Goal: Task Accomplishment & Management: Manage account settings

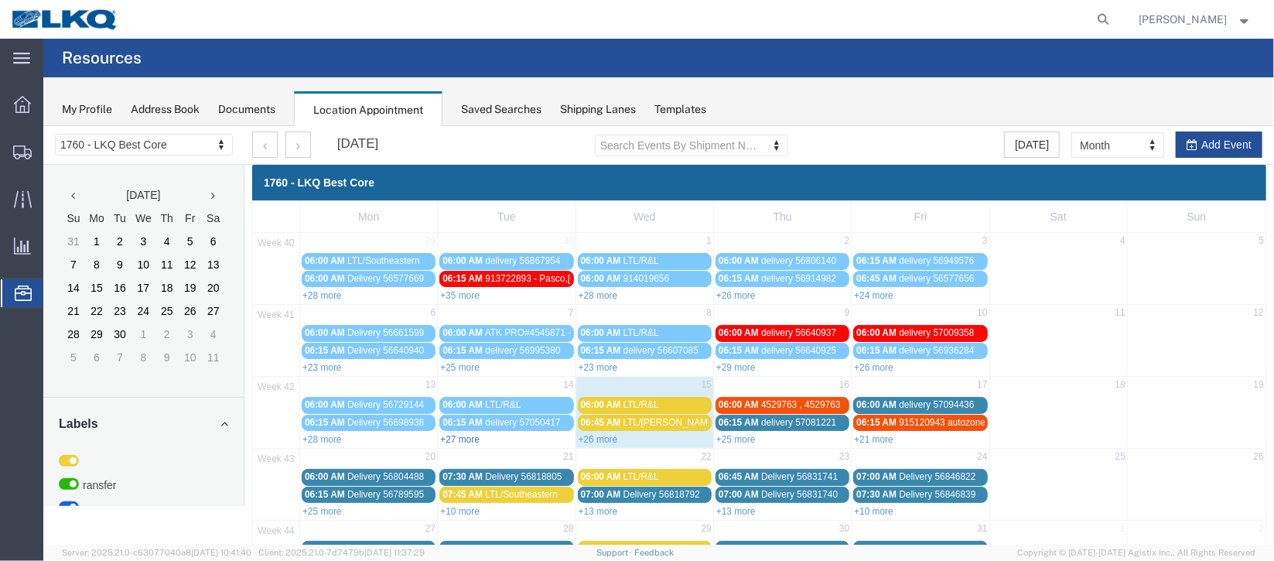
click at [461, 435] on link "+27 more" at bounding box center [458, 438] width 39 height 11
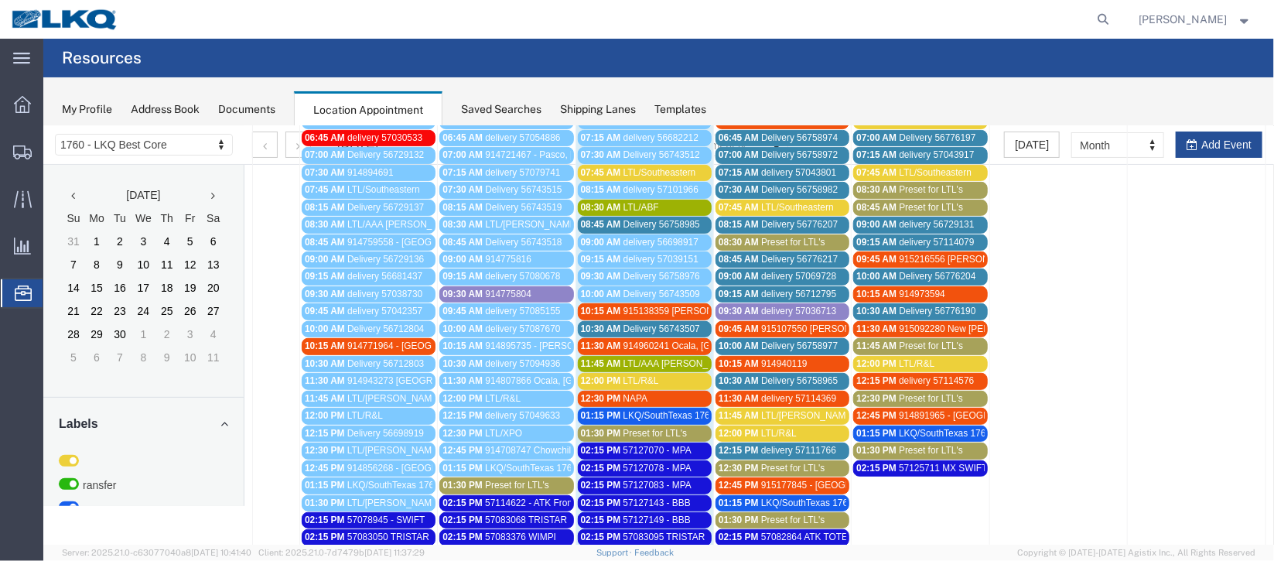
scroll to position [347, 0]
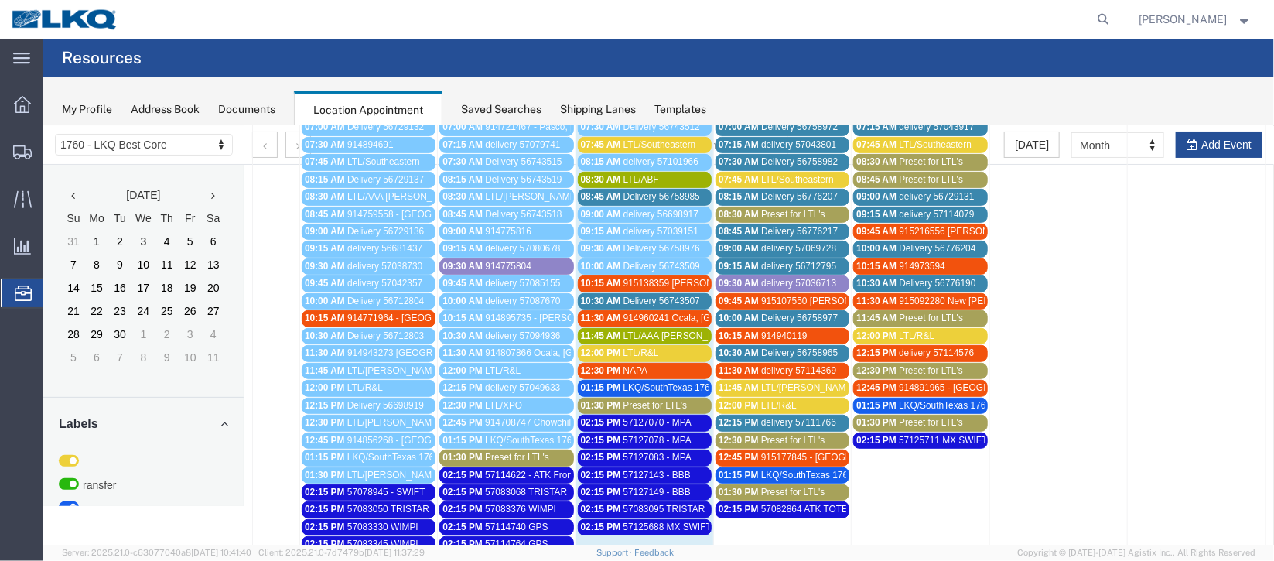
click at [668, 295] on span "Delivery 56743507" at bounding box center [661, 300] width 77 height 11
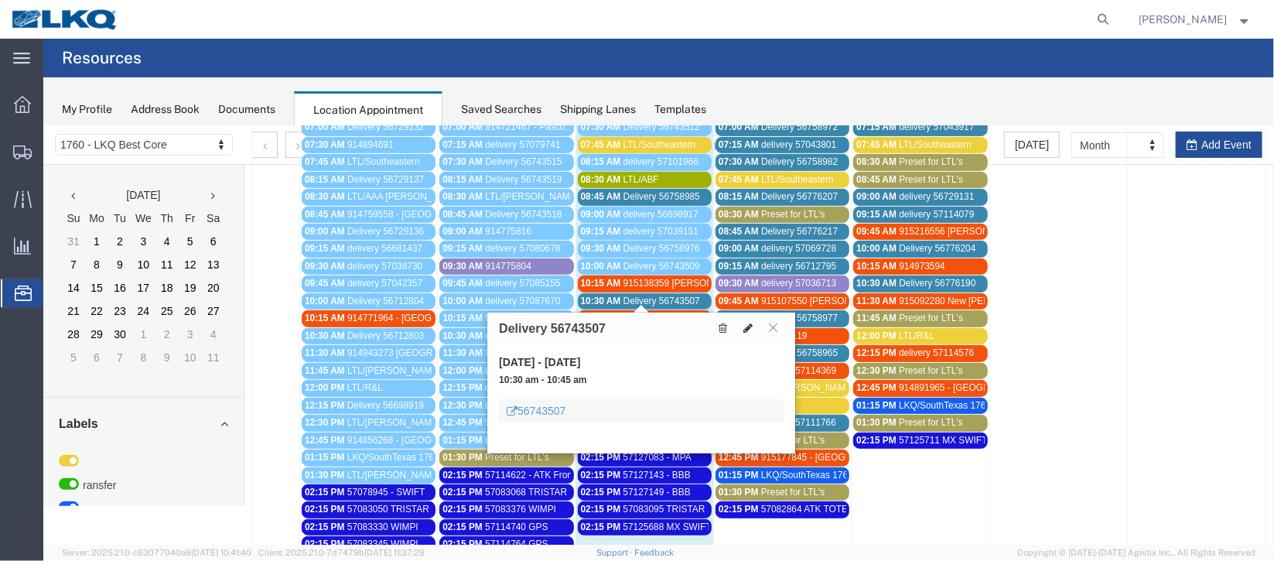
click at [745, 322] on icon at bounding box center [747, 327] width 9 height 11
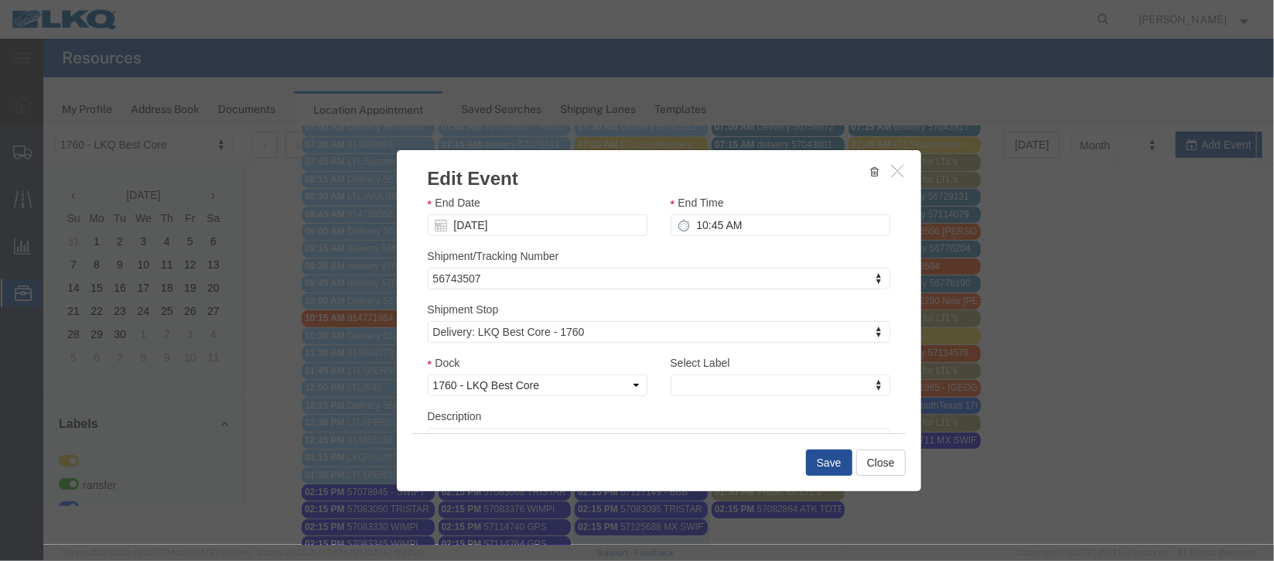
scroll to position [197, 0]
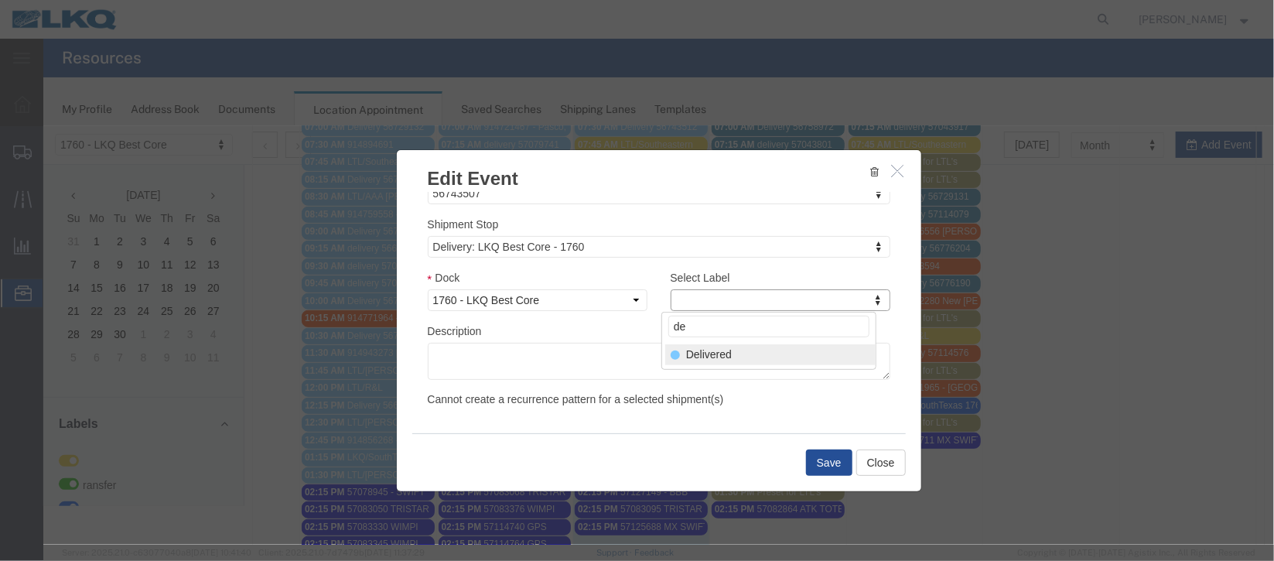
type input "de"
select select "40"
click at [826, 459] on button "Save" at bounding box center [828, 462] width 46 height 26
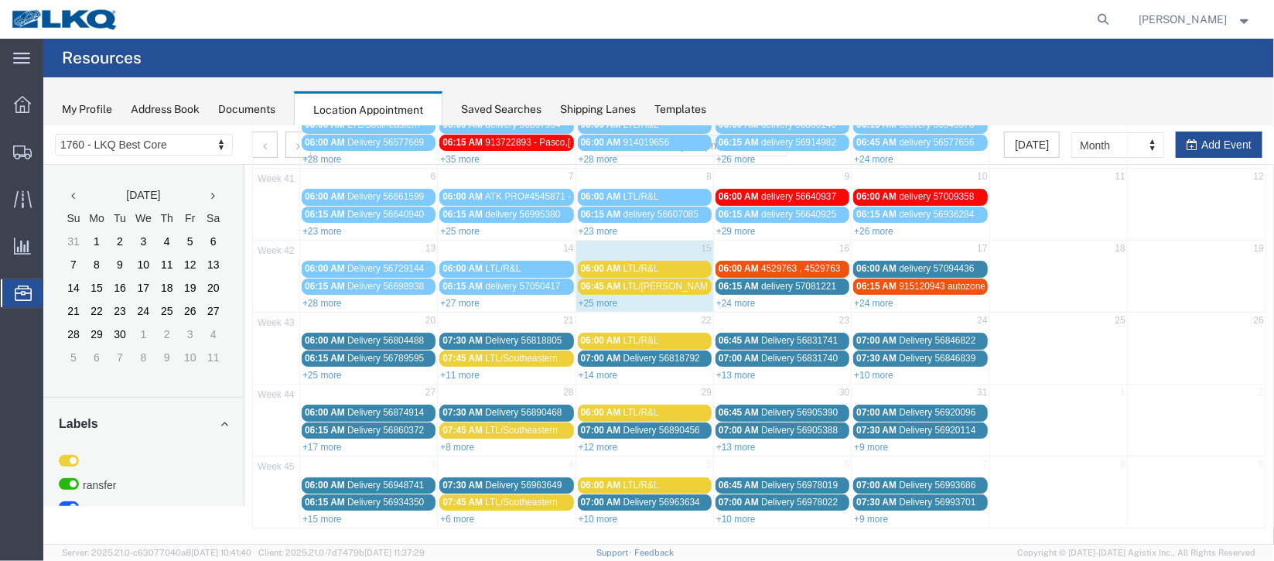
scroll to position [0, 0]
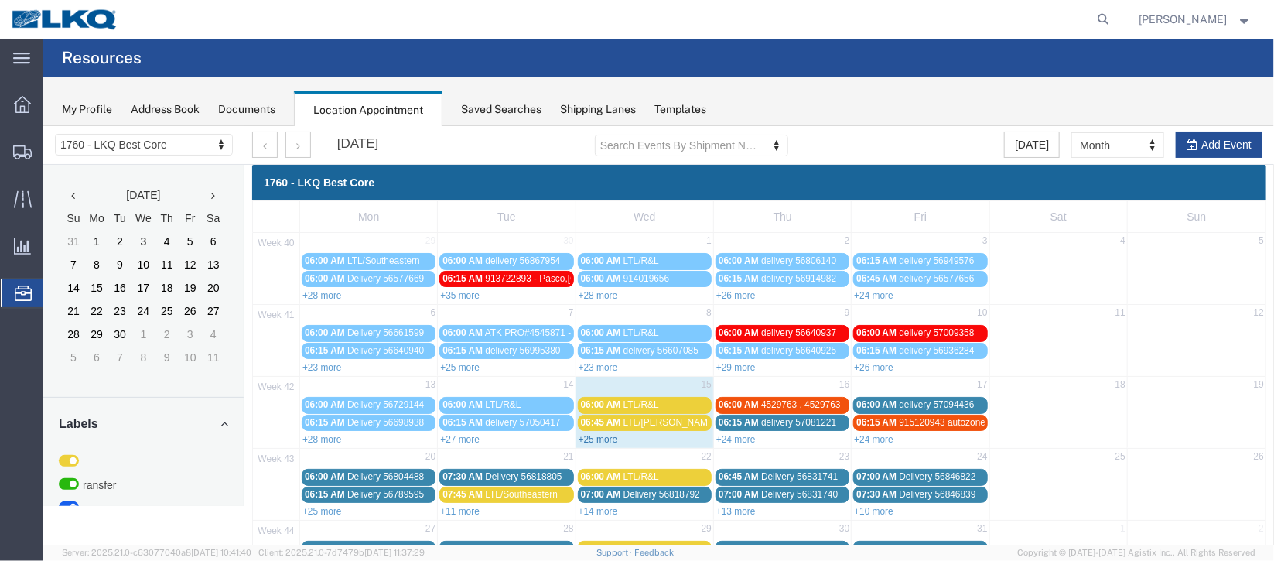
click at [601, 440] on link "+25 more" at bounding box center [597, 438] width 39 height 11
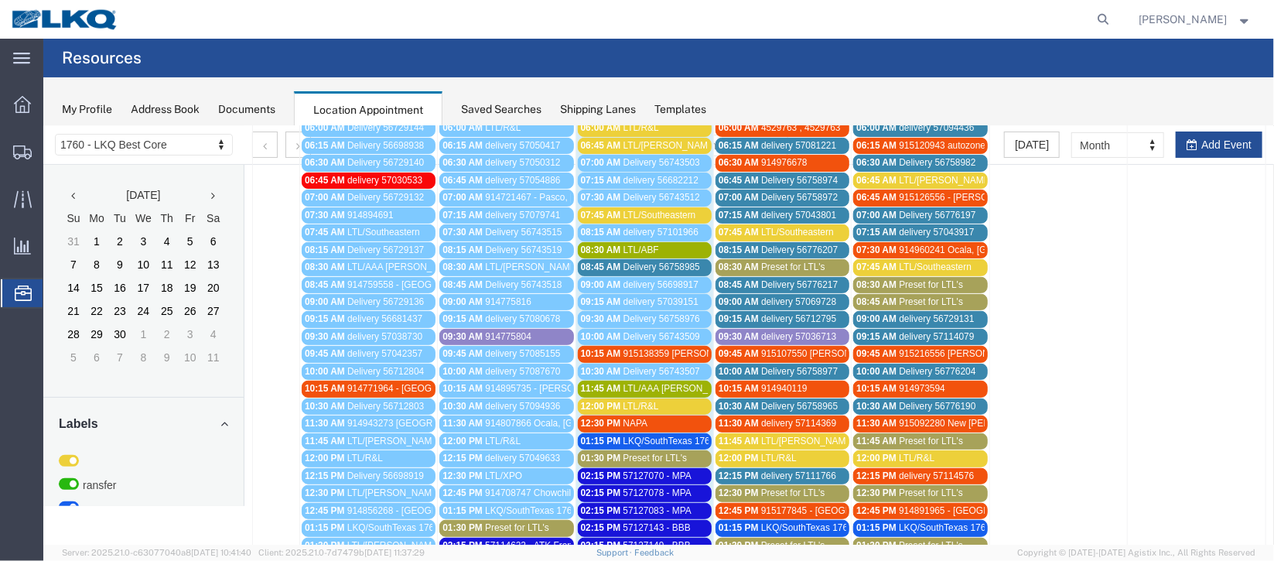
scroll to position [231, 0]
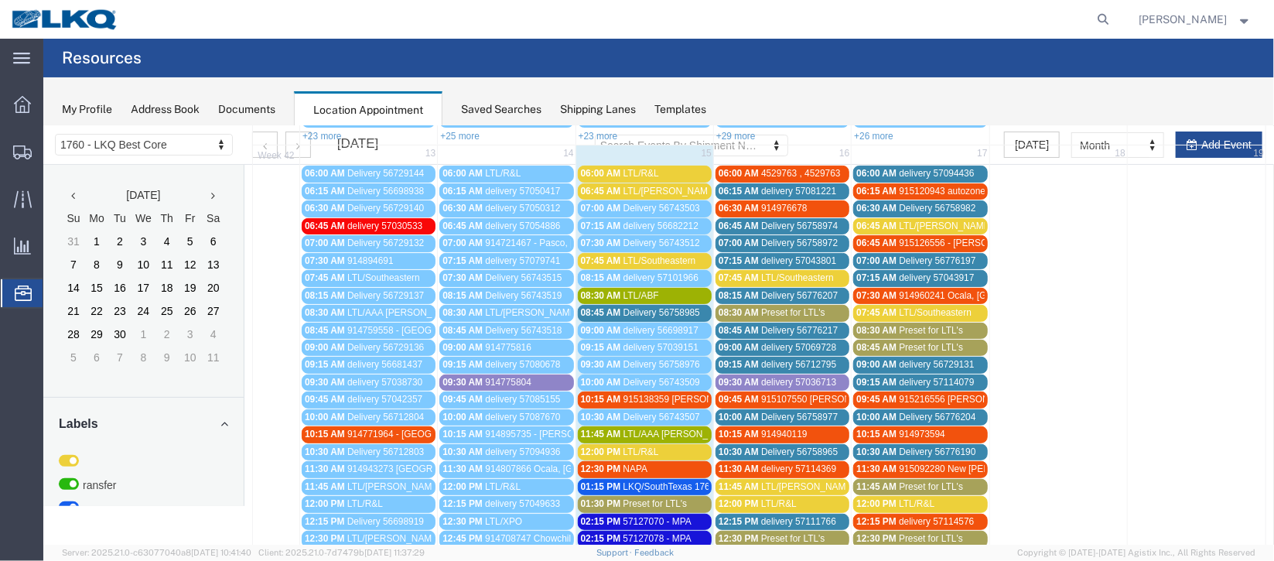
click at [623, 312] on span "Delivery 56758985" at bounding box center [661, 311] width 77 height 11
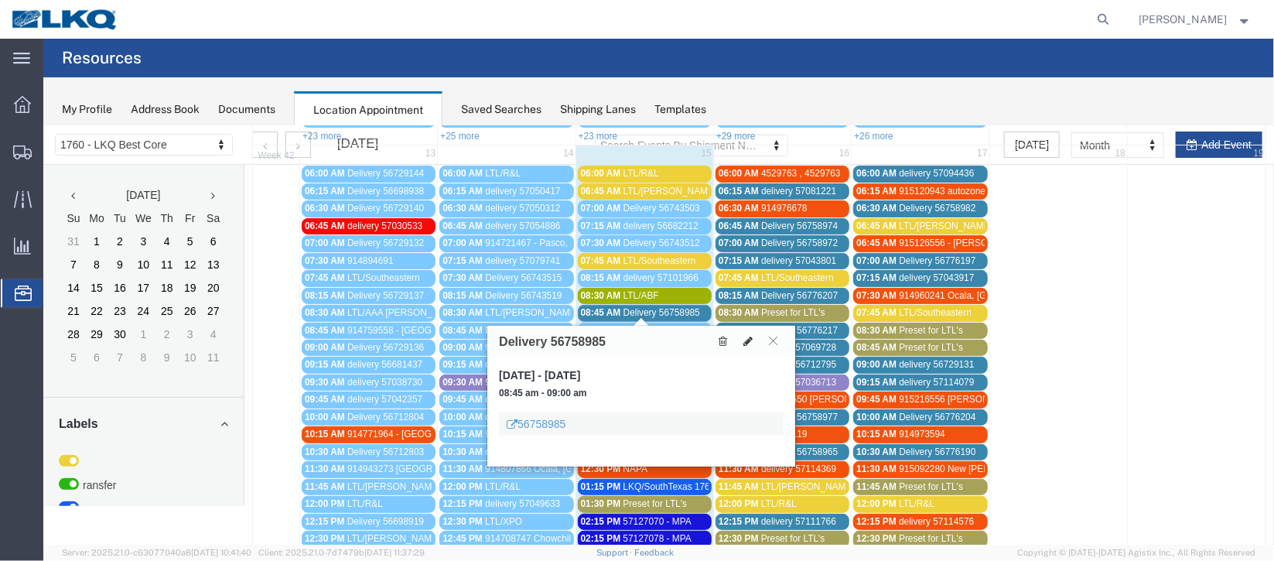
click at [740, 337] on button at bounding box center [747, 340] width 22 height 16
select select "100"
select select "1"
select select
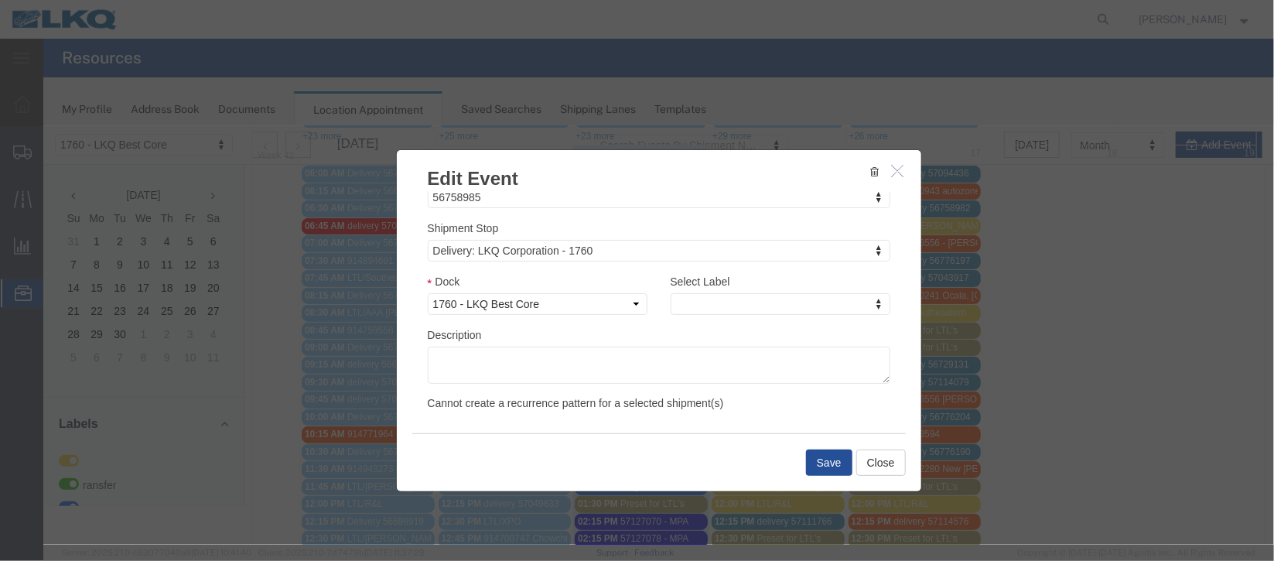
scroll to position [197, 0]
type input "de"
select select "40"
click at [835, 462] on button "Save" at bounding box center [828, 462] width 46 height 26
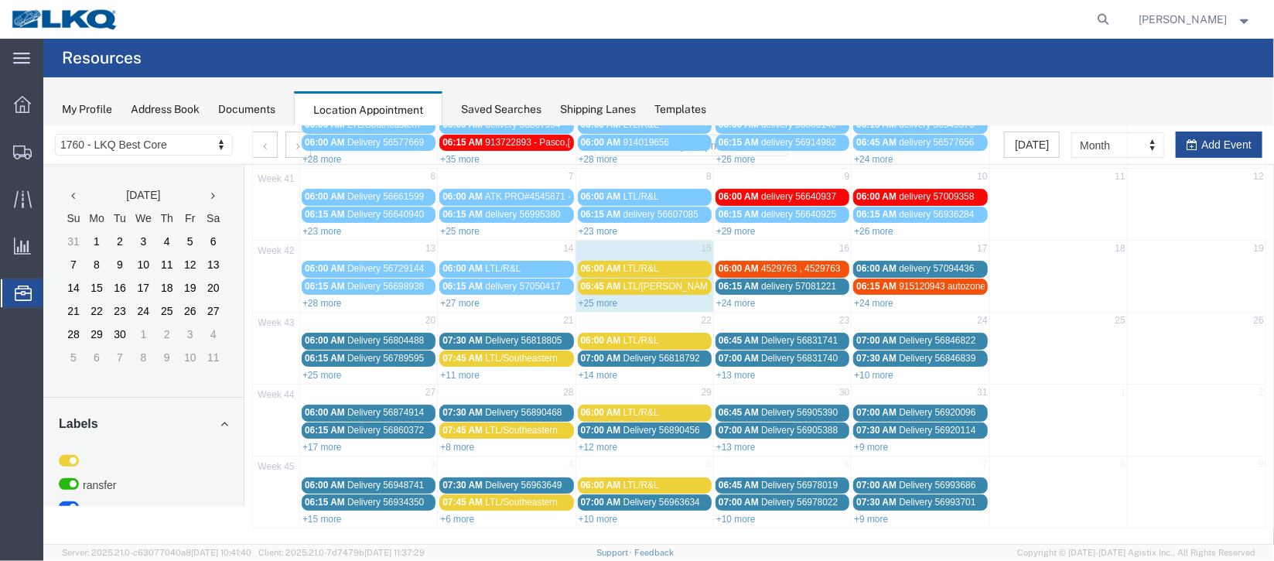
scroll to position [0, 0]
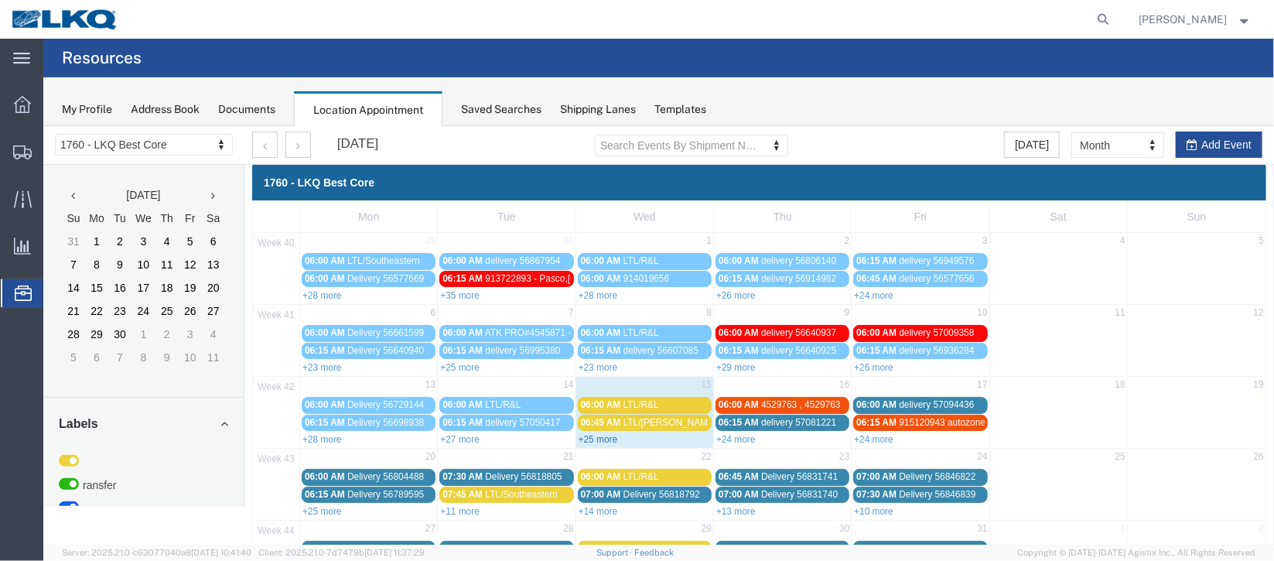
click at [583, 435] on link "+25 more" at bounding box center [597, 438] width 39 height 11
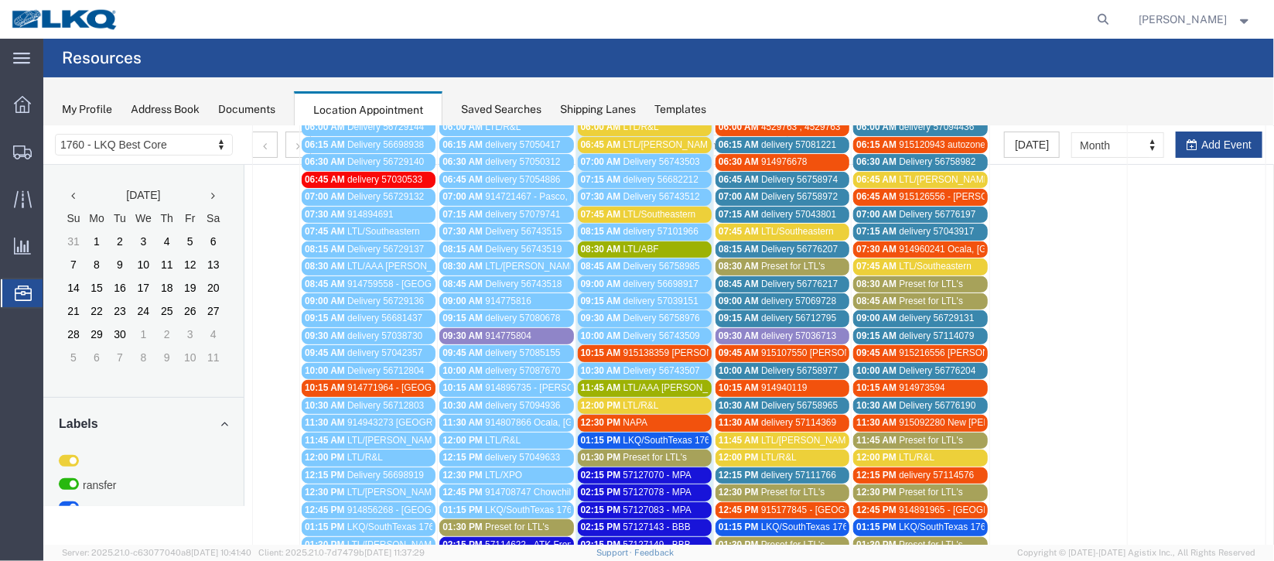
scroll to position [162, 0]
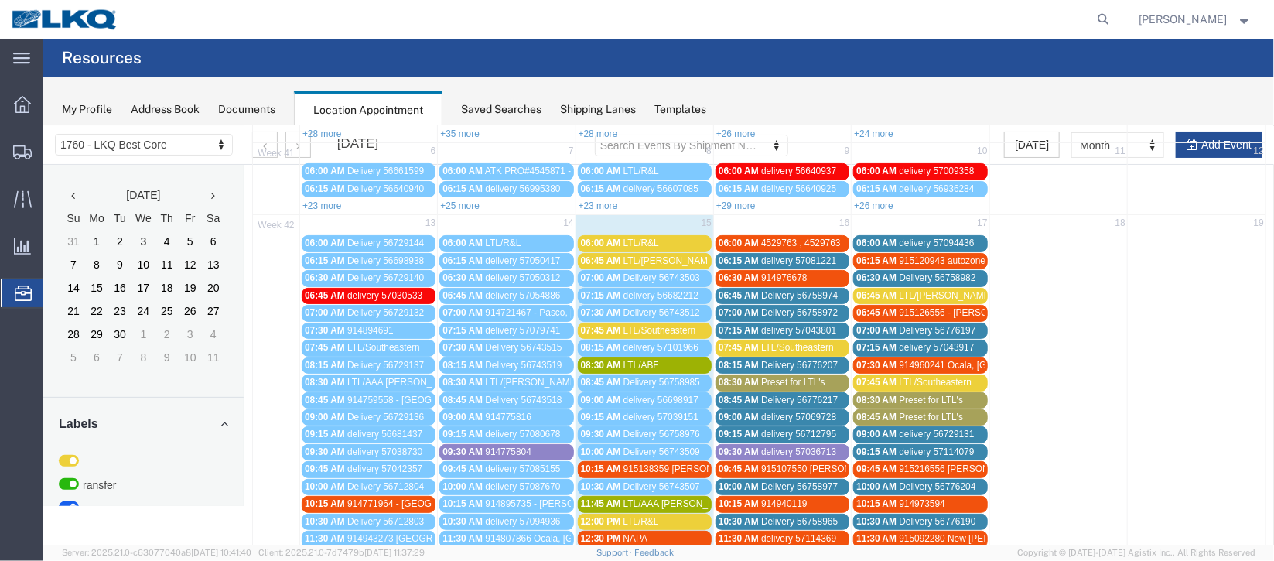
click at [790, 237] on div "06:00 AM 4529763 , 4529763" at bounding box center [782, 243] width 128 height 12
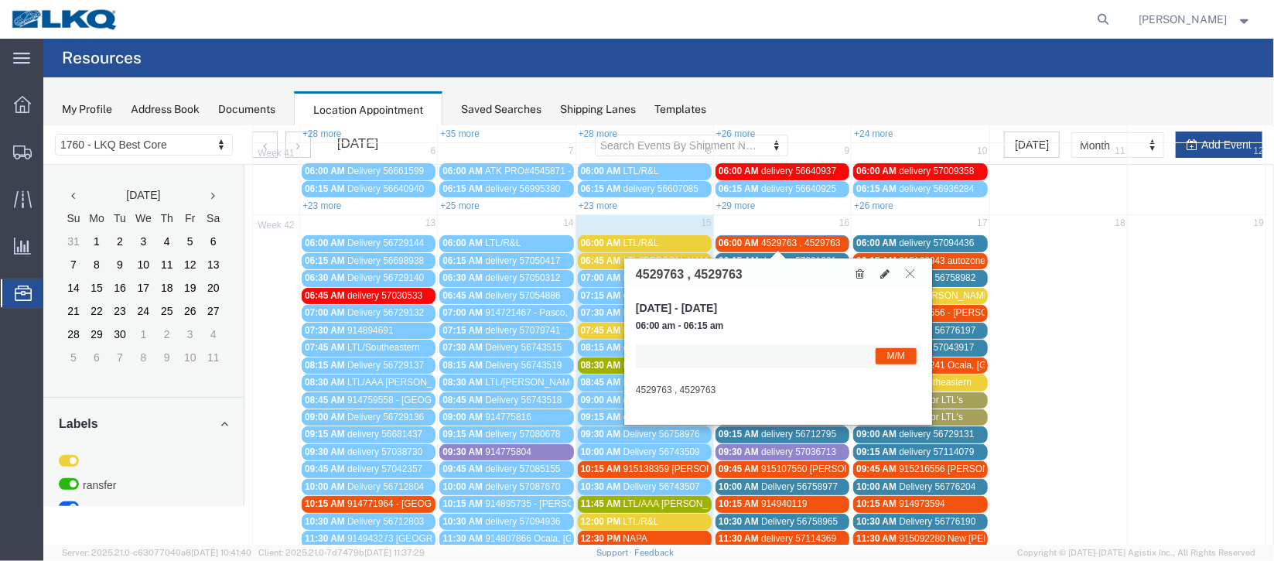
click at [914, 271] on button at bounding box center [909, 272] width 21 height 15
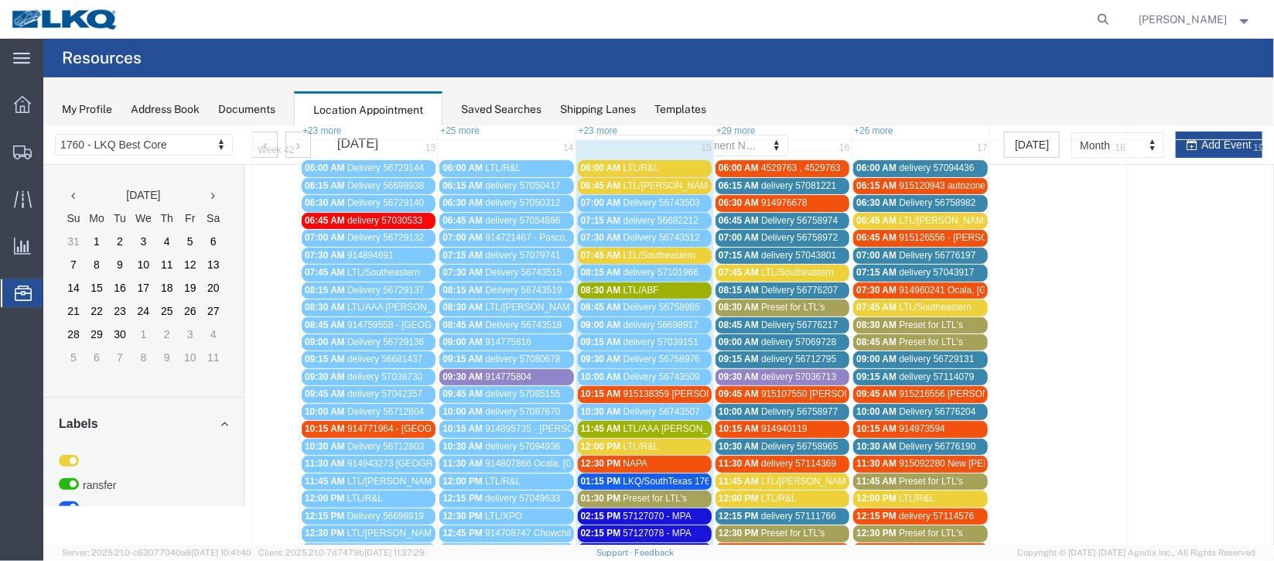
scroll to position [278, 0]
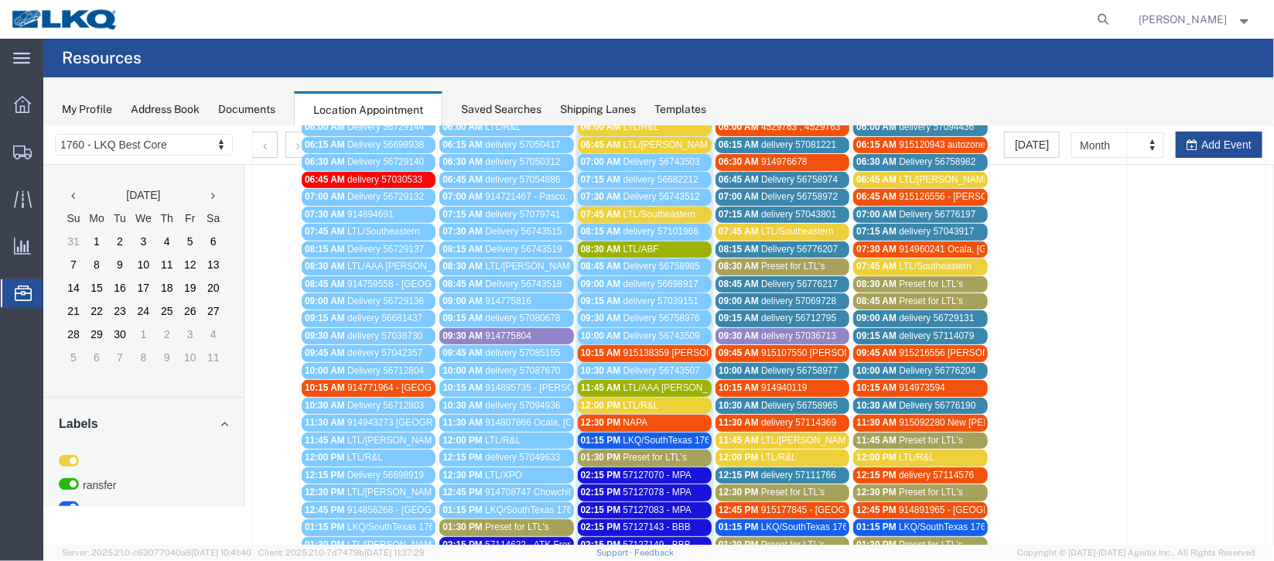
click at [767, 416] on span "delivery 57114369" at bounding box center [797, 421] width 75 height 11
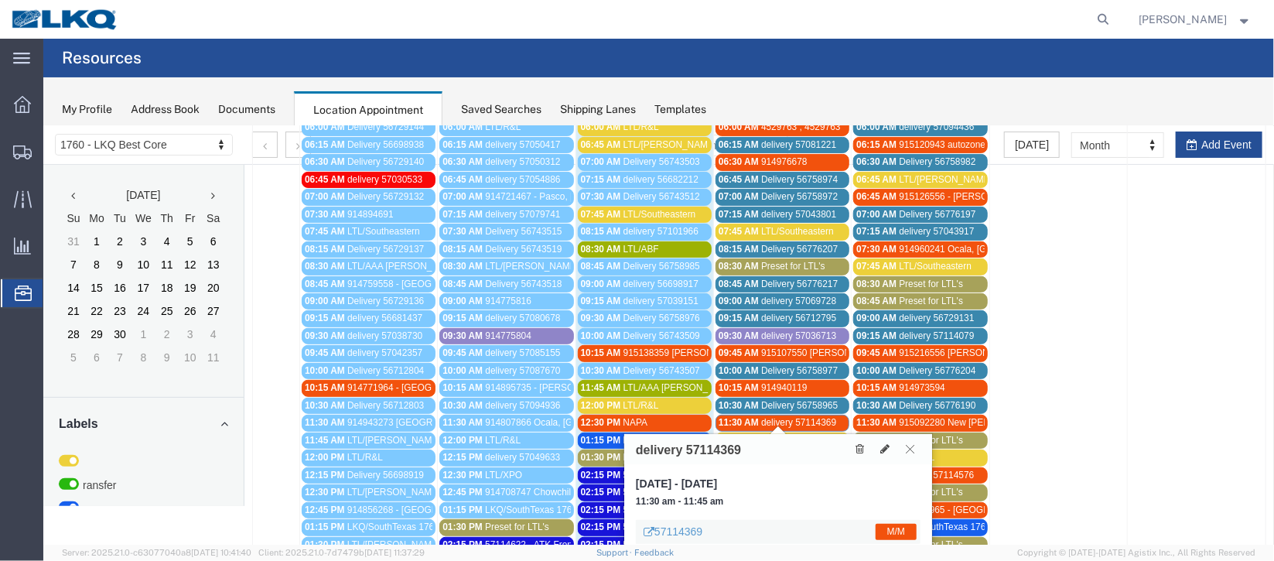
click at [917, 448] on button at bounding box center [909, 448] width 21 height 15
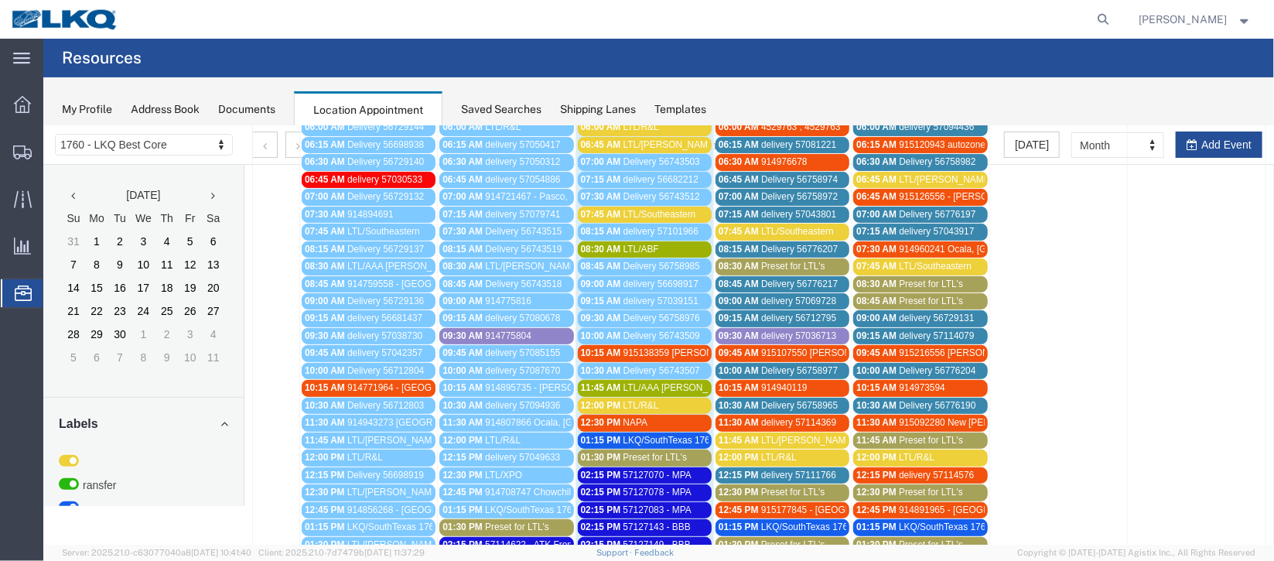
drag, startPoint x: 621, startPoint y: 346, endPoint x: 1128, endPoint y: 183, distance: 532.1
click at [1146, 175] on td at bounding box center [1196, 378] width 138 height 522
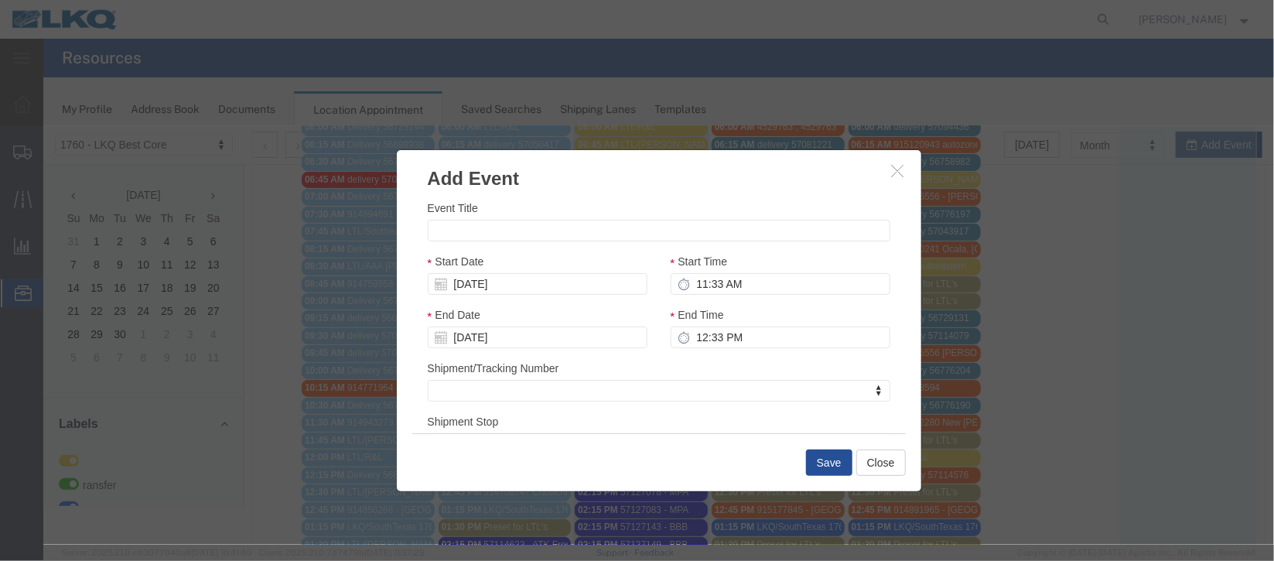
click at [891, 174] on icon "button" at bounding box center [897, 169] width 12 height 13
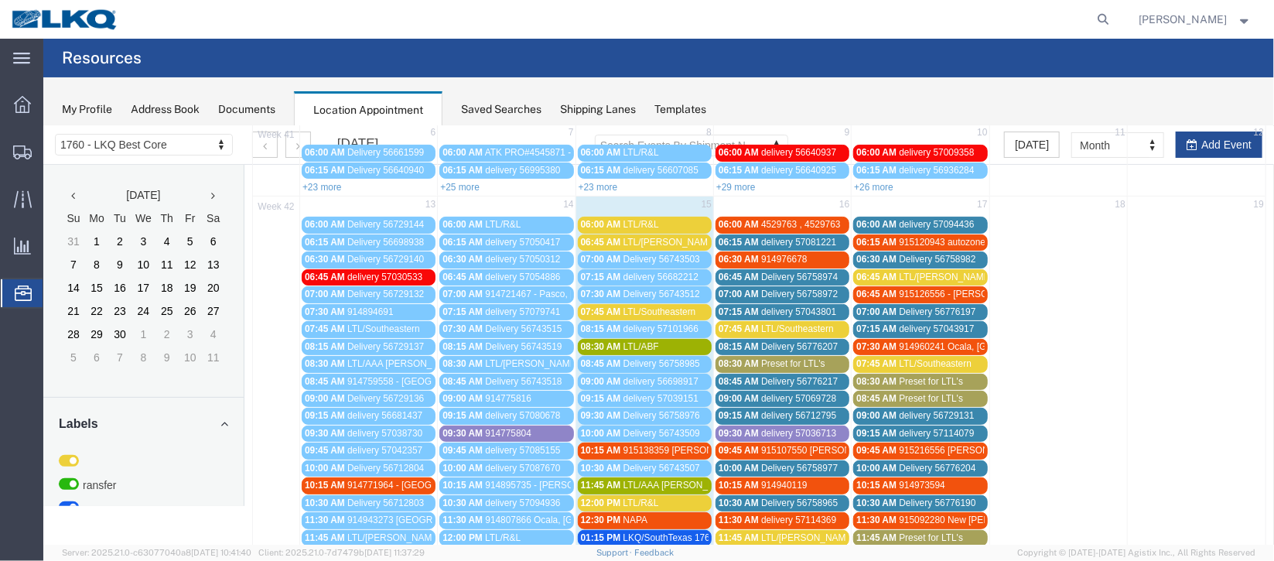
scroll to position [162, 0]
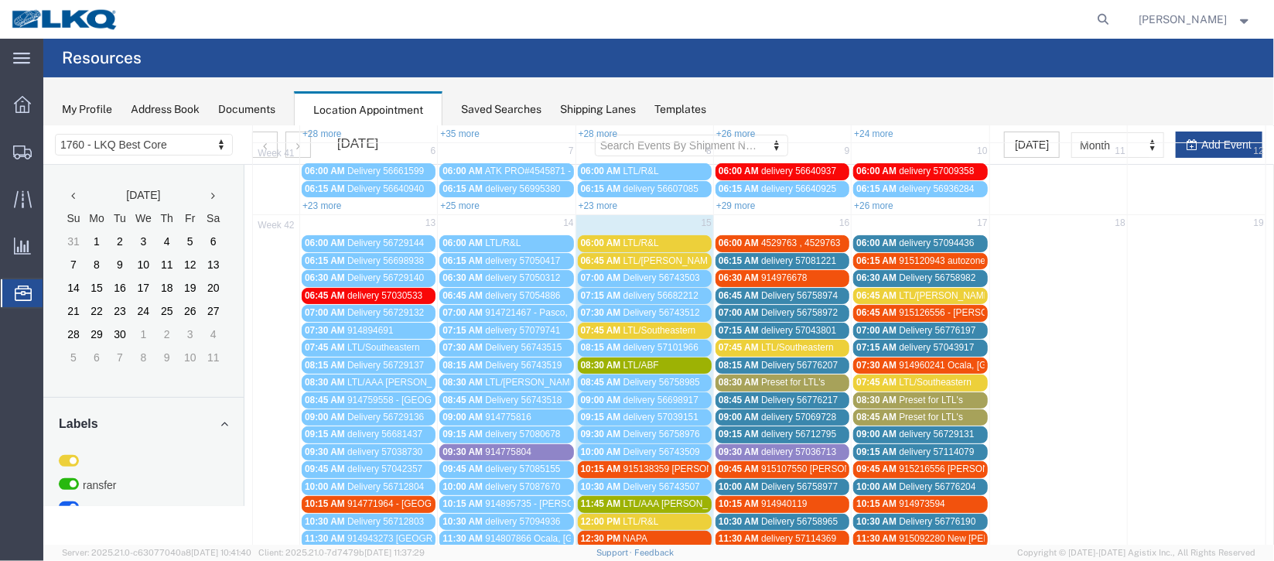
click at [935, 463] on span "915216556 [PERSON_NAME], [GEOGRAPHIC_DATA] [PERSON_NAME]" at bounding box center [1049, 468] width 303 height 11
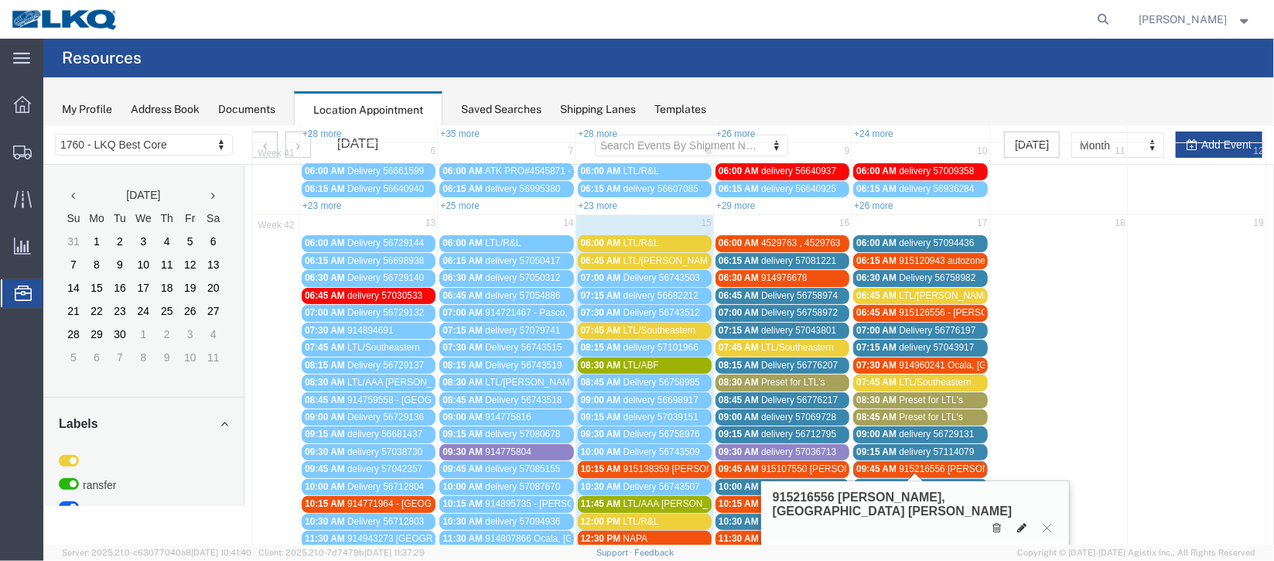
click at [1012, 519] on button at bounding box center [1021, 527] width 22 height 16
select select "1"
select select "24"
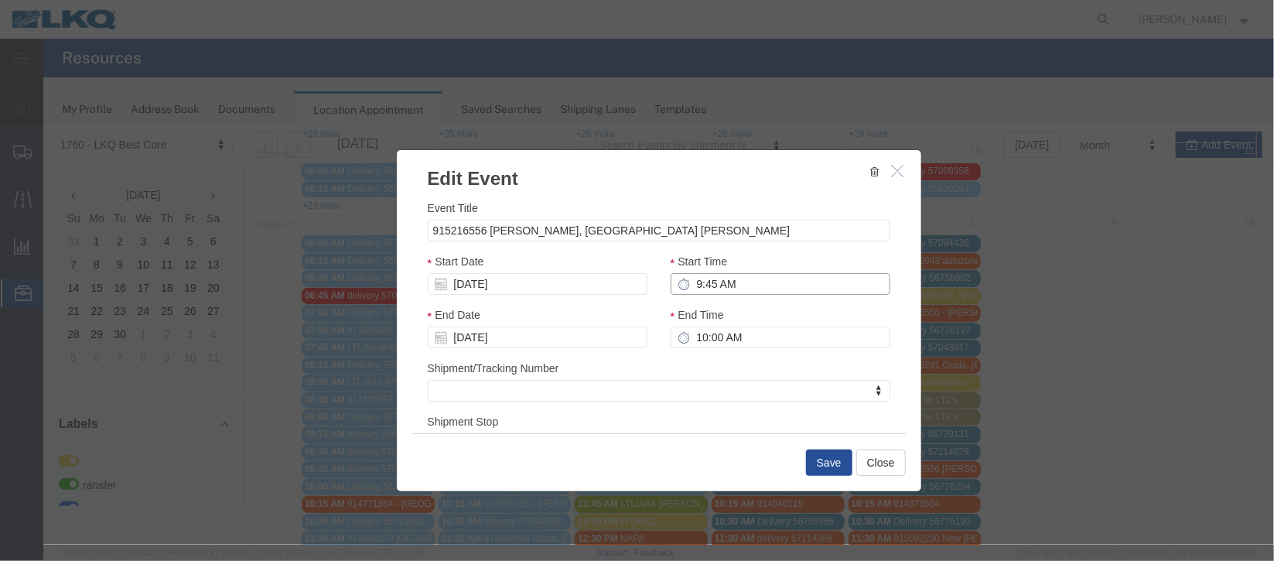
click at [712, 281] on input "9:45 AM" at bounding box center [780, 283] width 220 height 22
type input "12:45 AM"
type input "1:45 AM"
type input "12:30 AM"
type input "1:30 AM"
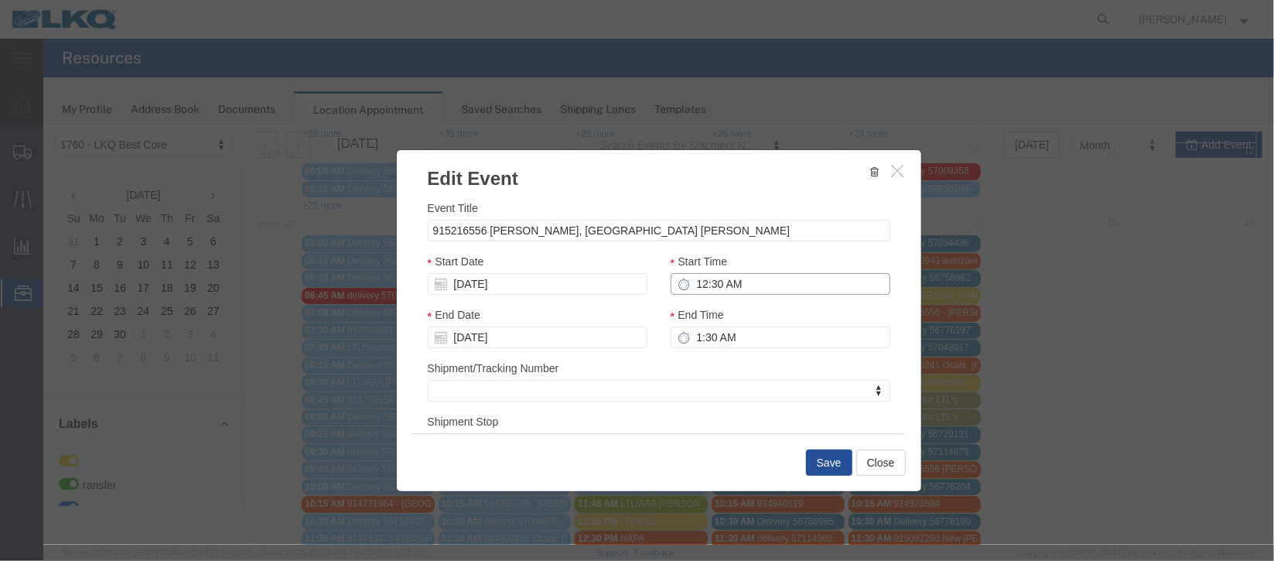
type input "12:30 PM"
type input "1:30 PM"
type input "12:30 PM"
click at [528, 285] on input "[DATE]" at bounding box center [537, 283] width 220 height 22
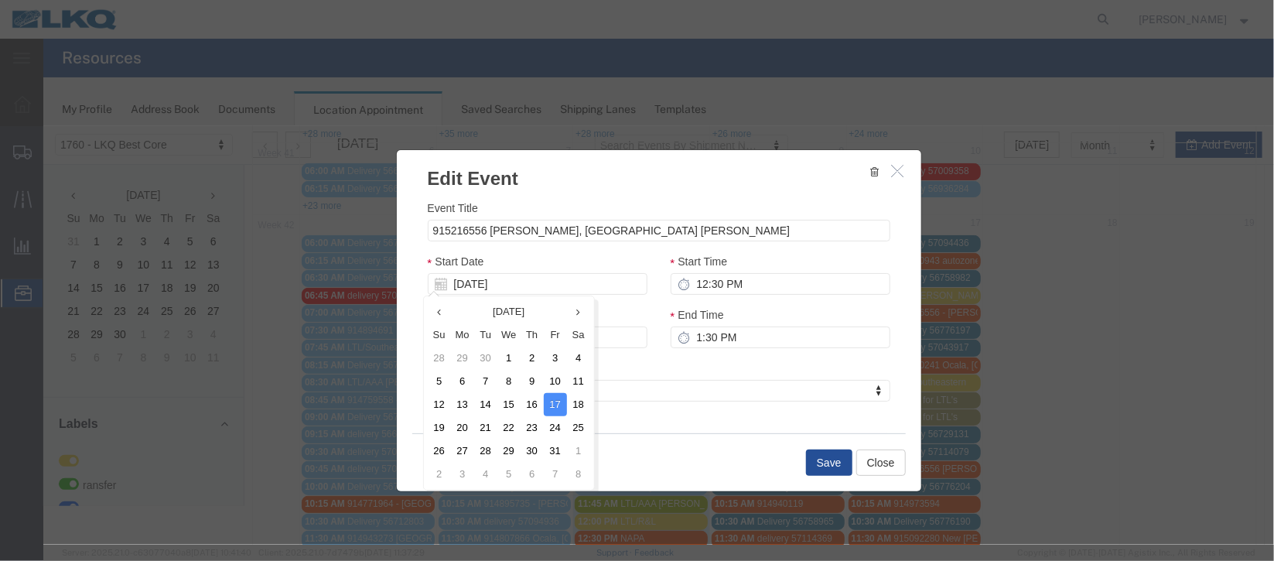
drag, startPoint x: 528, startPoint y: 401, endPoint x: 549, endPoint y: 413, distance: 24.3
click at [528, 401] on td "16" at bounding box center [531, 403] width 23 height 23
type input "[DATE]"
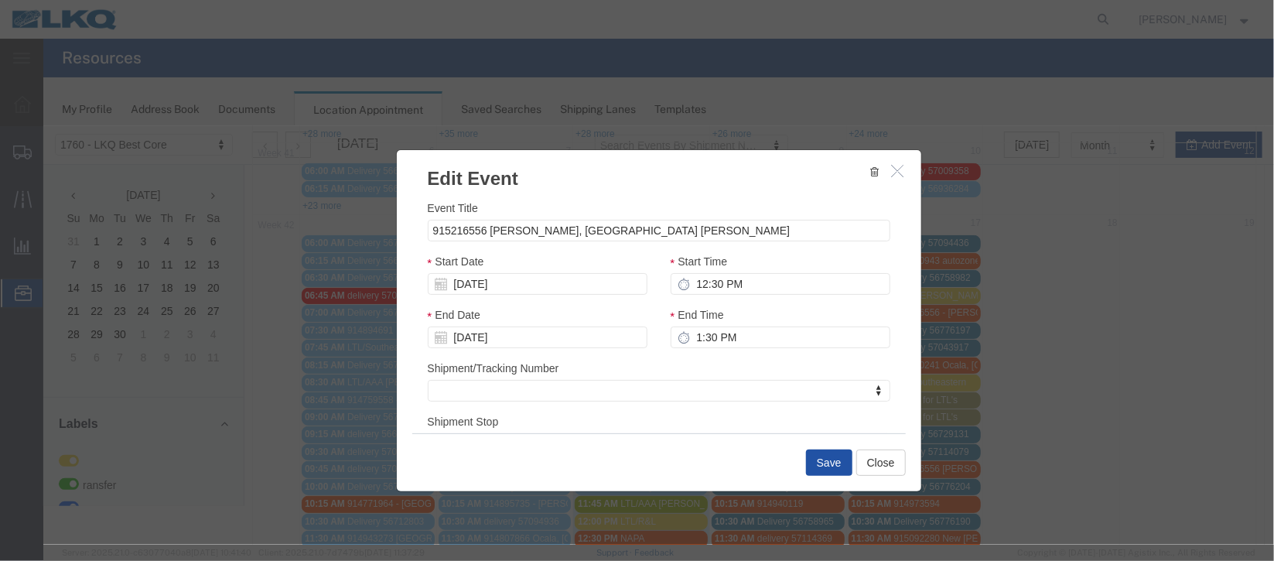
click at [812, 459] on button "Save" at bounding box center [828, 462] width 46 height 26
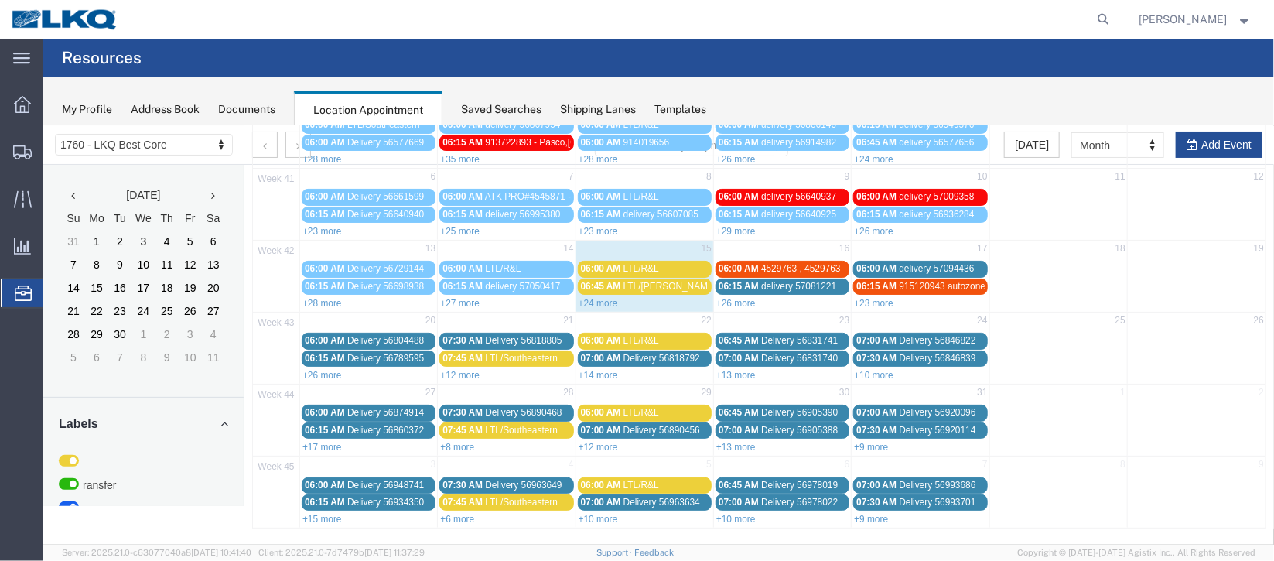
scroll to position [0, 0]
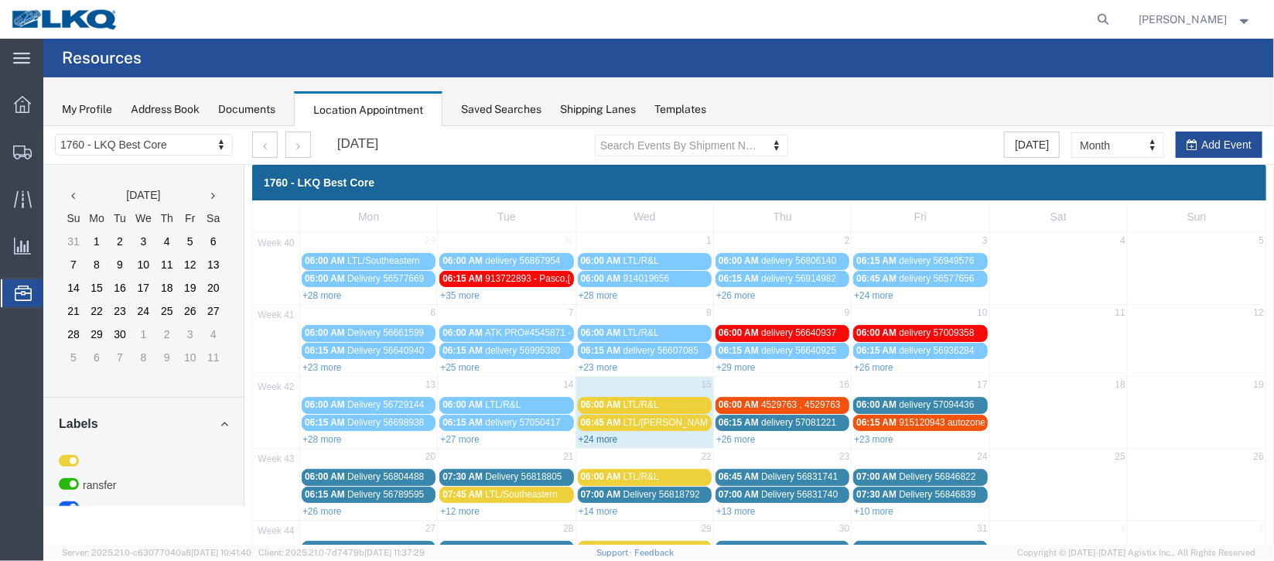
click at [589, 434] on link "+24 more" at bounding box center [597, 438] width 39 height 11
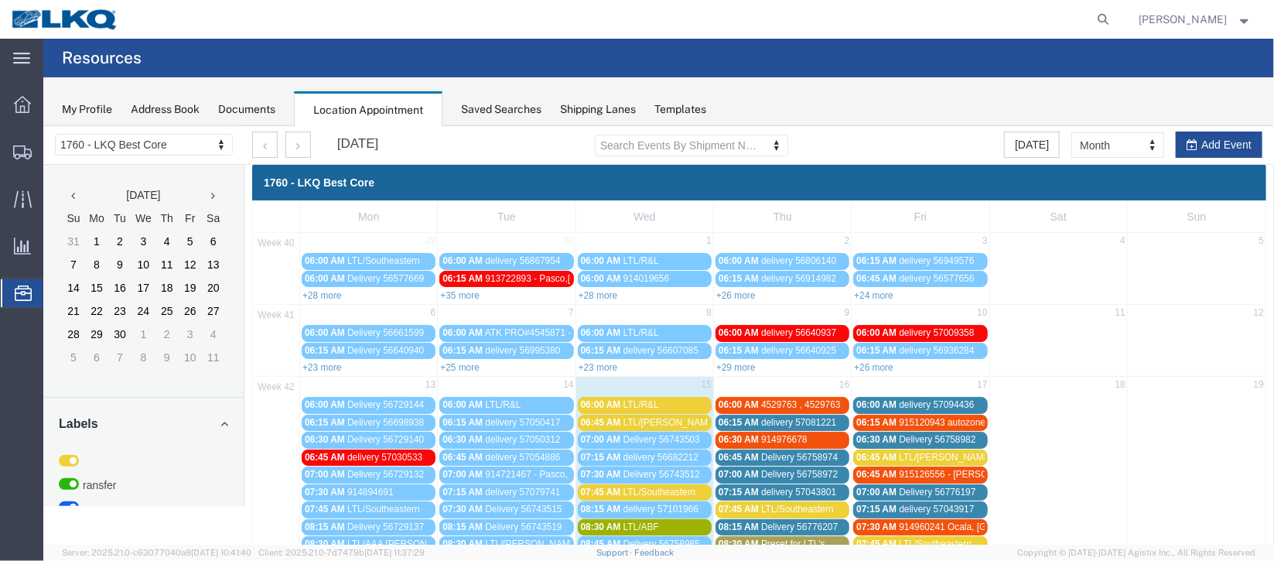
scroll to position [347, 0]
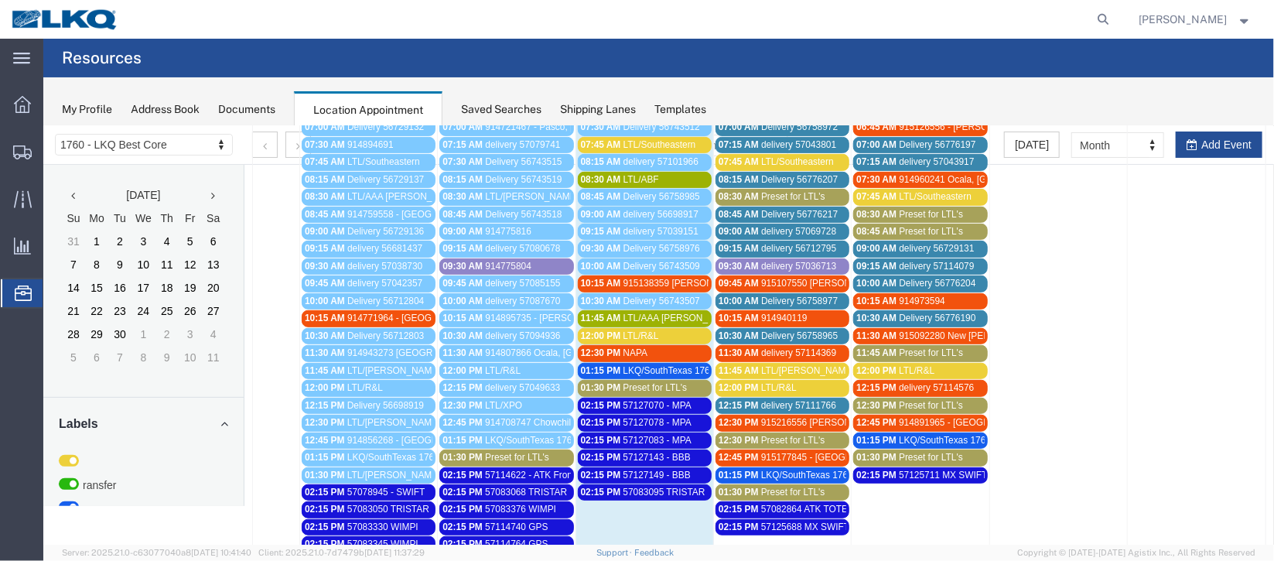
click at [804, 434] on span "Preset for LTL's" at bounding box center [792, 439] width 64 height 11
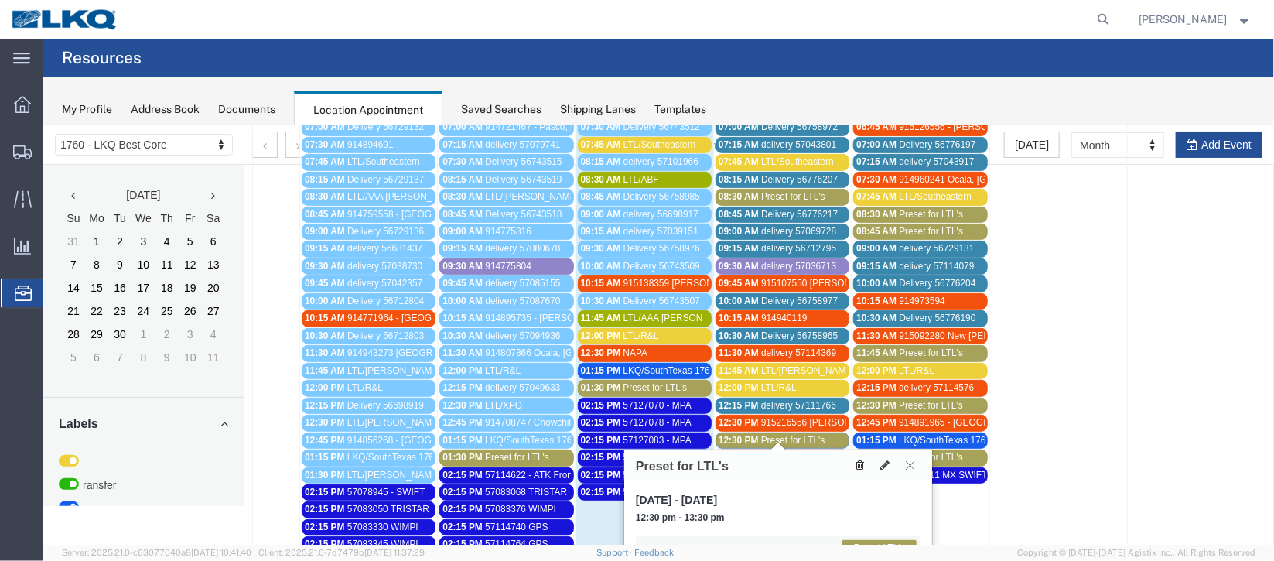
click at [861, 463] on icon at bounding box center [859, 464] width 9 height 11
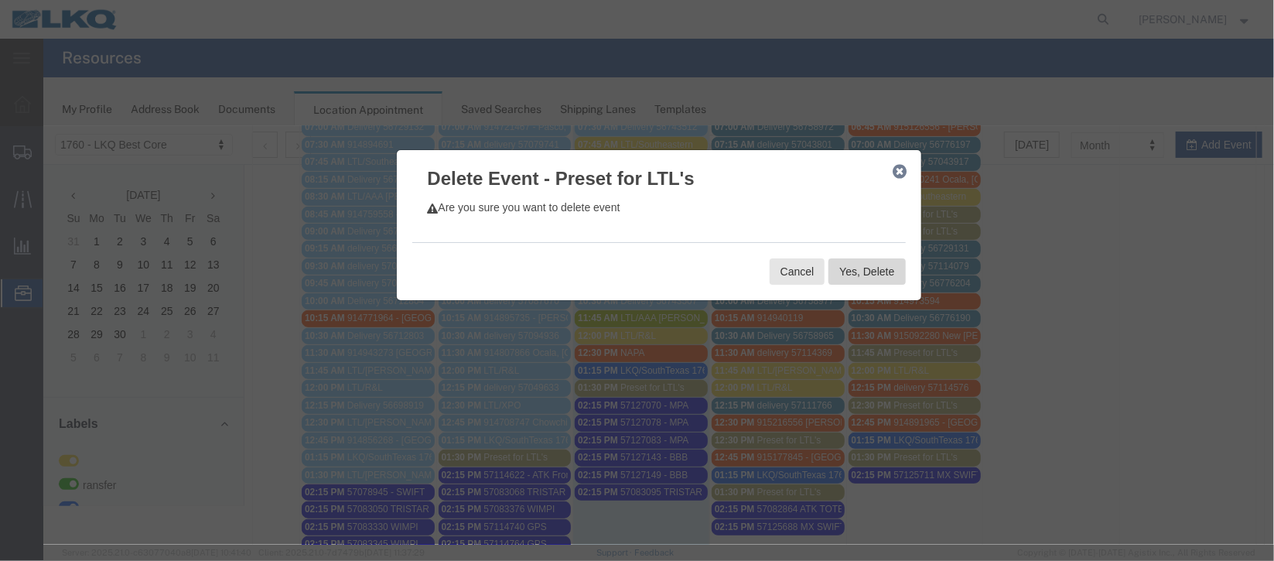
click at [843, 276] on button "Yes, Delete" at bounding box center [866, 271] width 77 height 26
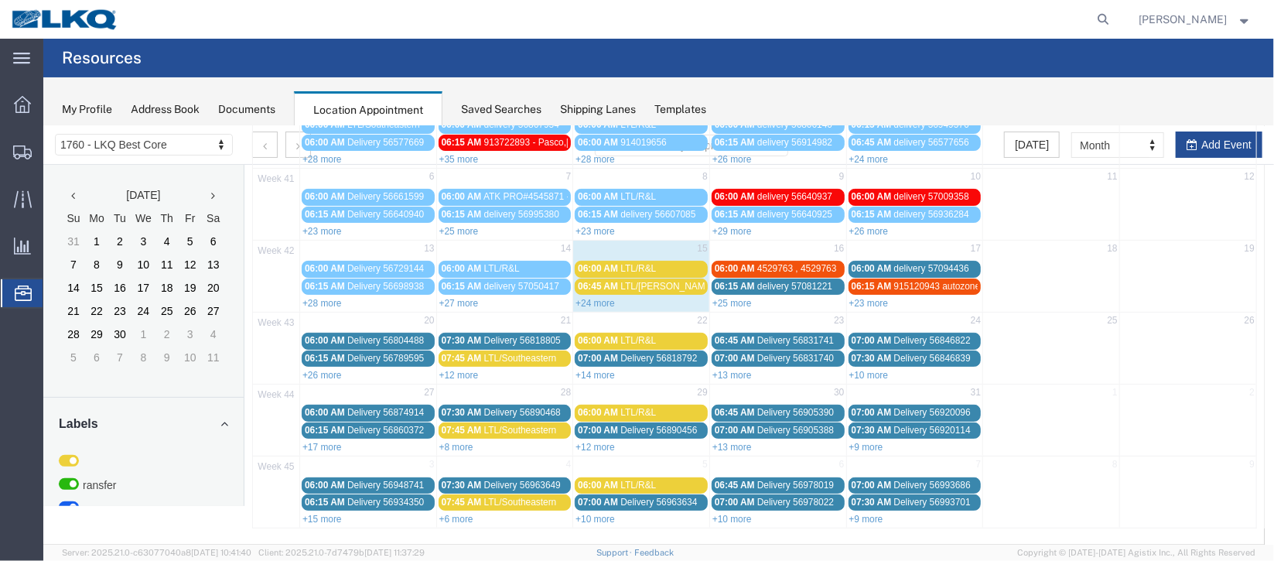
scroll to position [131, 0]
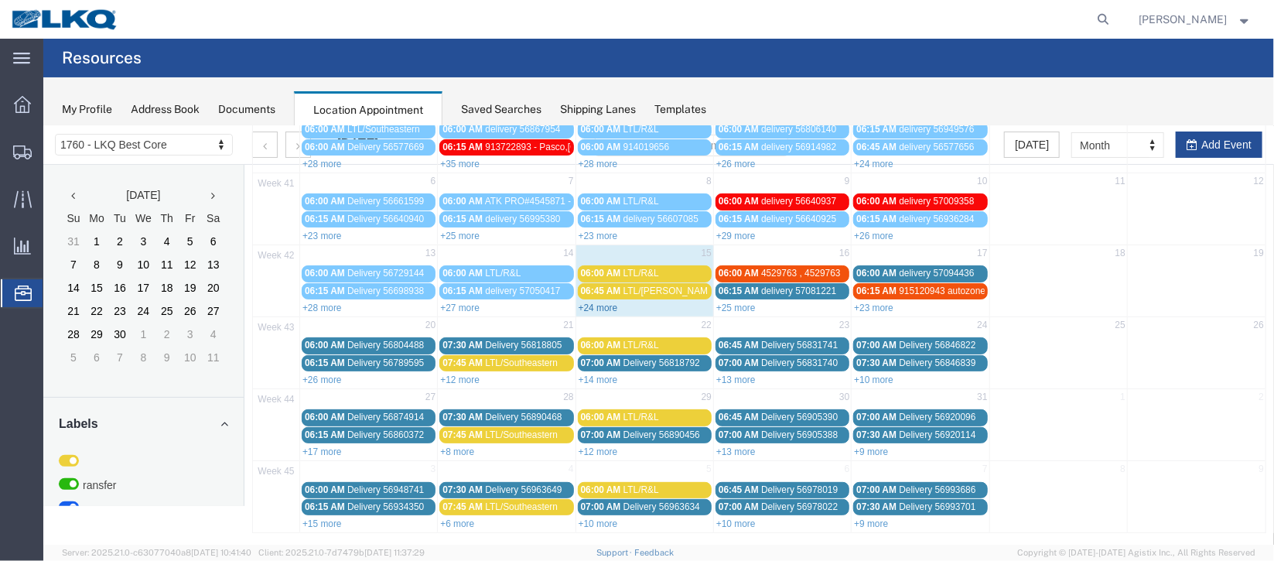
click at [601, 302] on link "+24 more" at bounding box center [597, 307] width 39 height 11
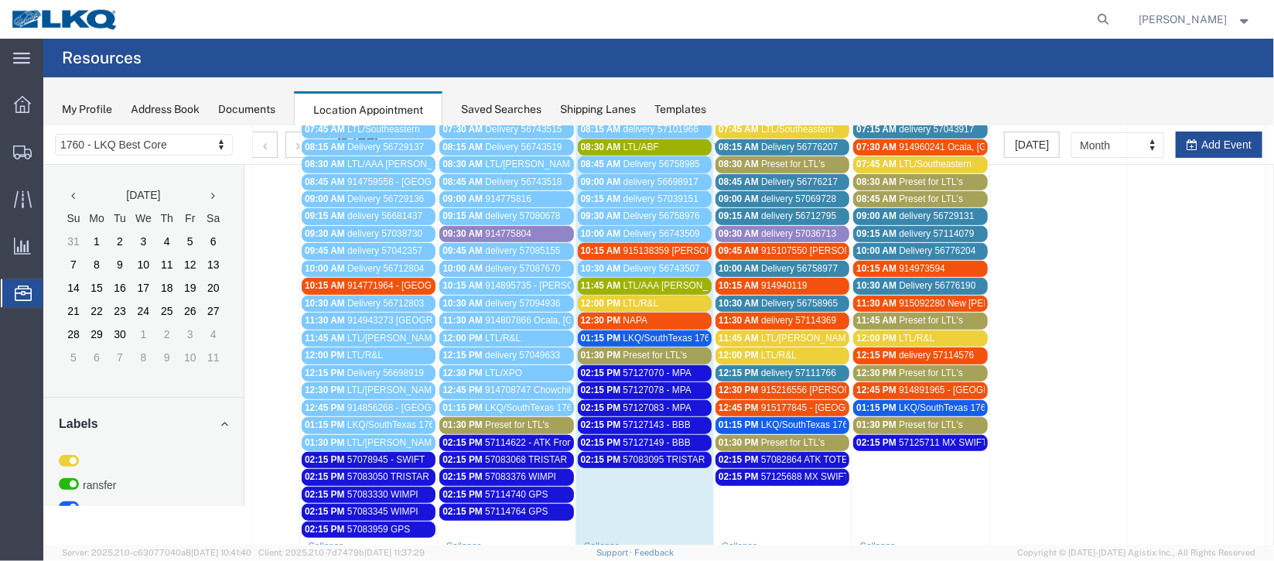
scroll to position [347, 0]
